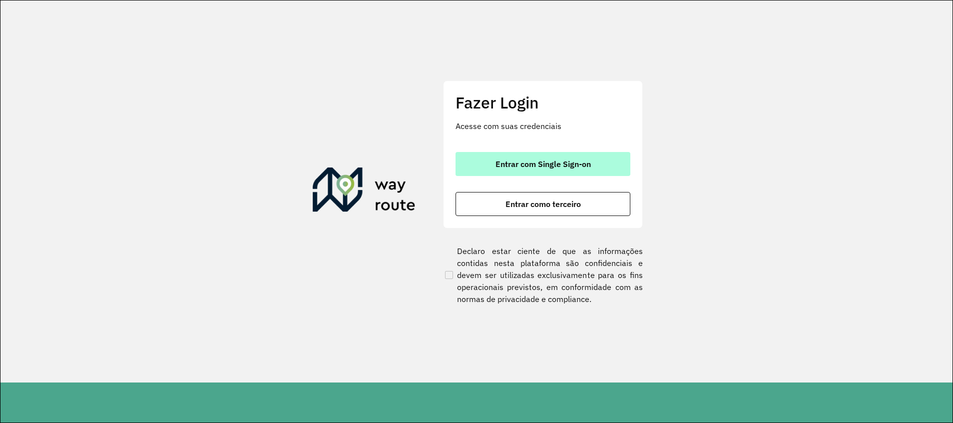
click at [540, 170] on button "Entrar com Single Sign-on" at bounding box center [543, 164] width 175 height 24
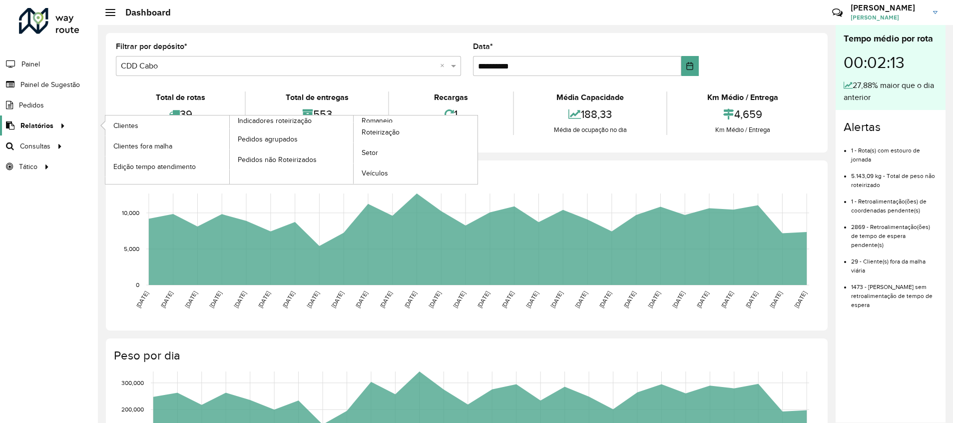
click at [57, 125] on icon at bounding box center [61, 124] width 8 height 15
click at [152, 126] on link "Clientes" at bounding box center [167, 125] width 124 height 20
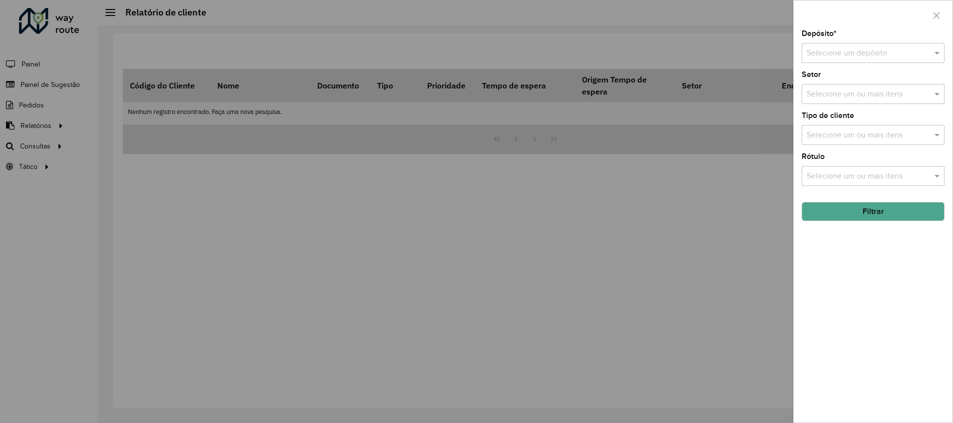
click at [911, 56] on input "text" at bounding box center [863, 53] width 113 height 12
click at [860, 118] on div "CDD Cabo" at bounding box center [873, 115] width 142 height 17
click at [881, 208] on button "Filtrar" at bounding box center [873, 211] width 143 height 19
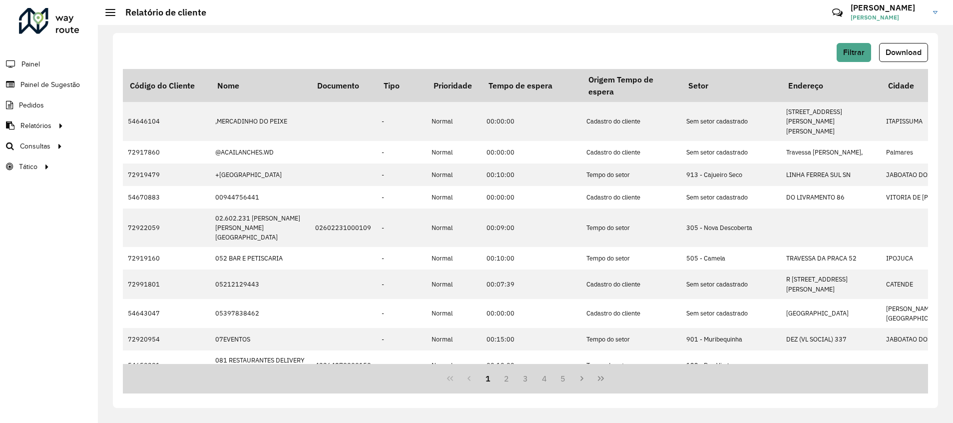
click at [908, 56] on span "Download" at bounding box center [904, 52] width 36 height 8
